Goal: Find specific page/section: Find specific page/section

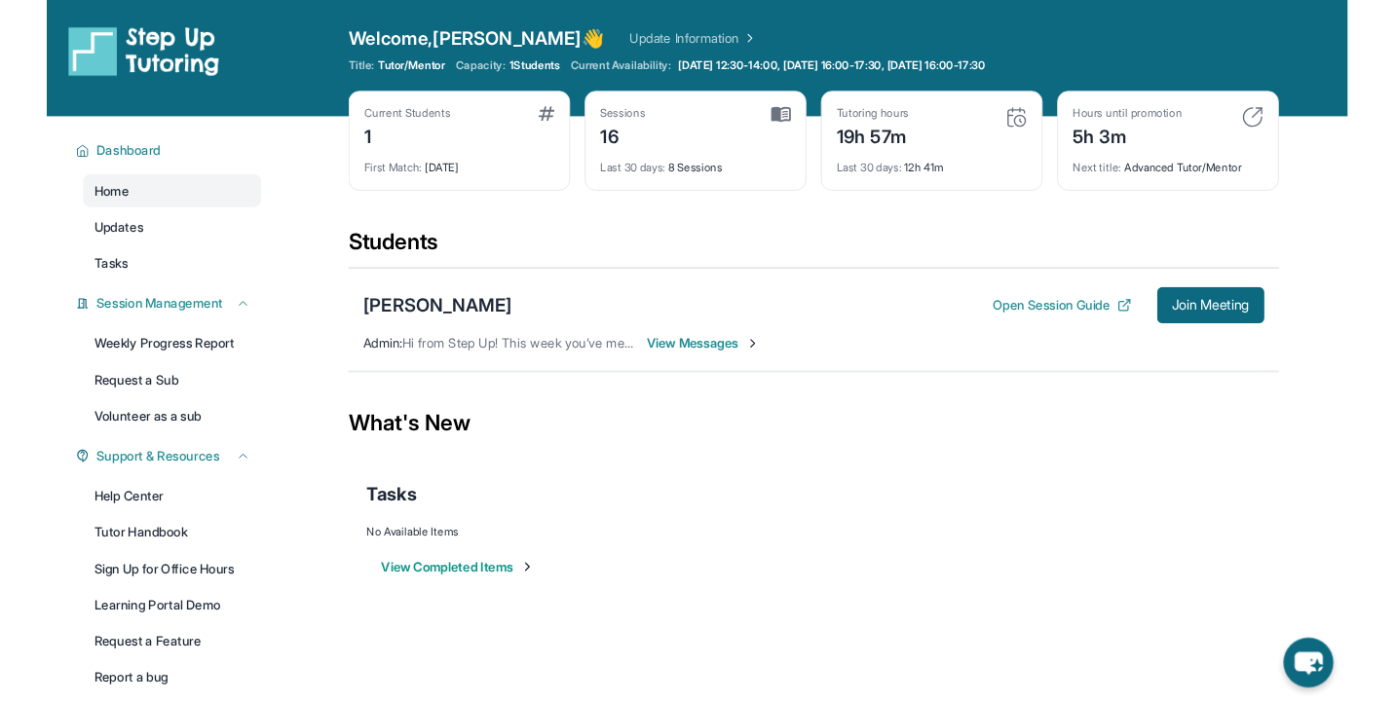
scroll to position [2, 0]
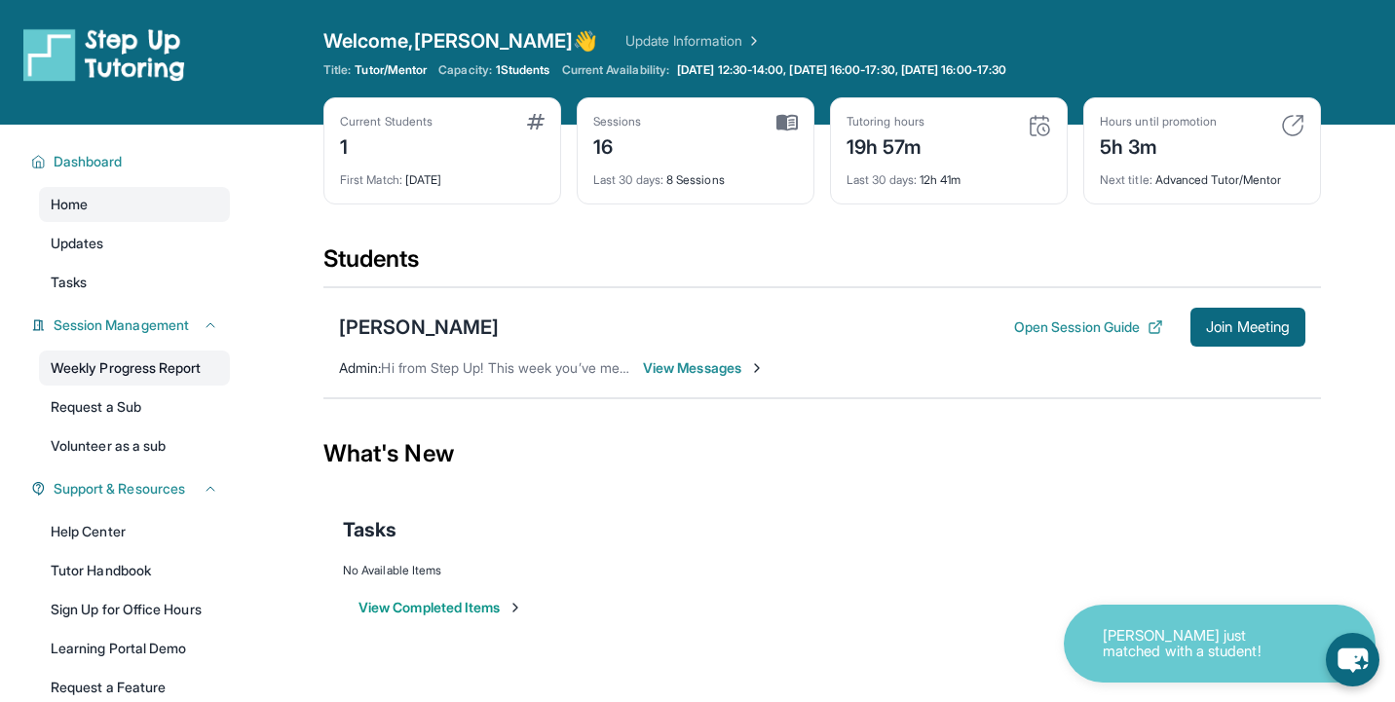
click at [189, 359] on link "Weekly Progress Report" at bounding box center [134, 368] width 191 height 35
